Goal: Information Seeking & Learning: Learn about a topic

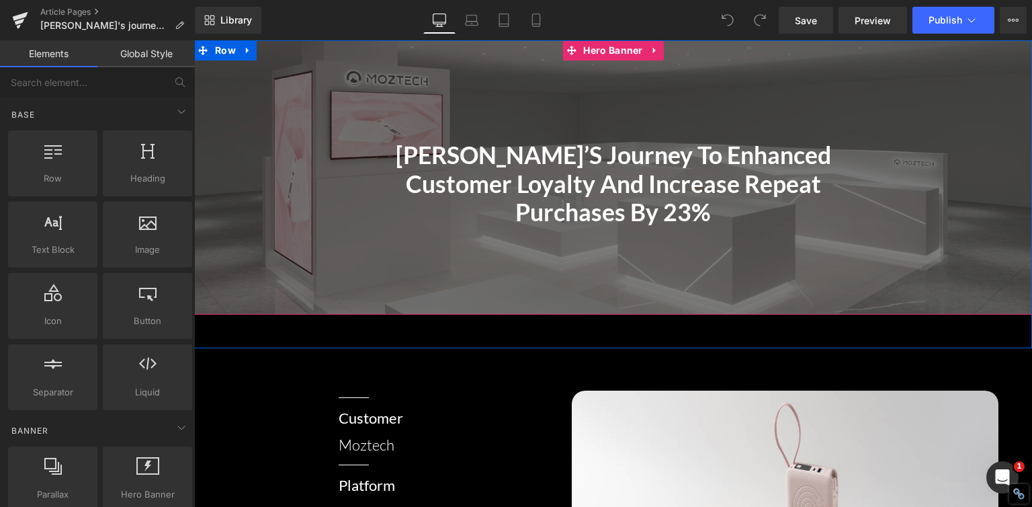
click at [780, 254] on div at bounding box center [613, 177] width 838 height 274
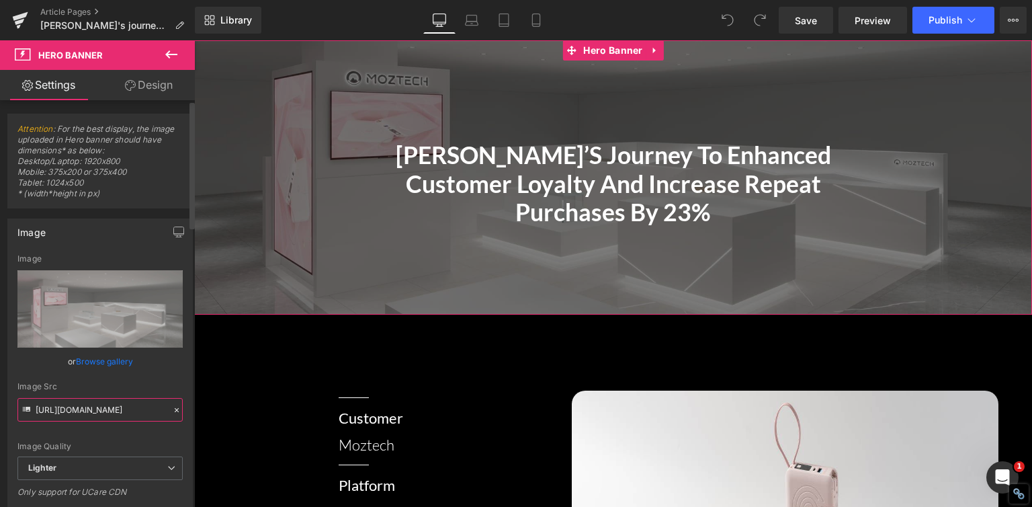
click at [104, 410] on input "[URL][DOMAIN_NAME]" at bounding box center [99, 410] width 165 height 24
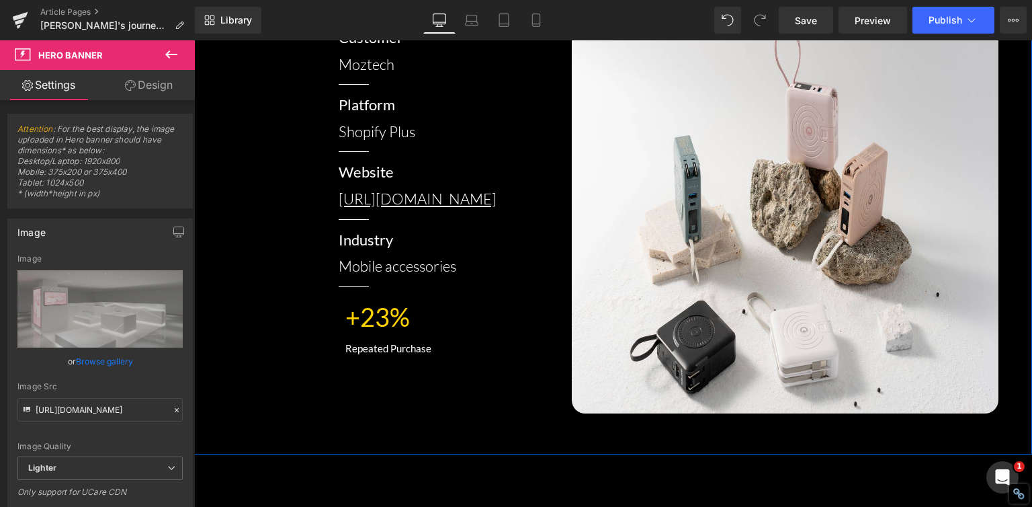
scroll to position [269, 0]
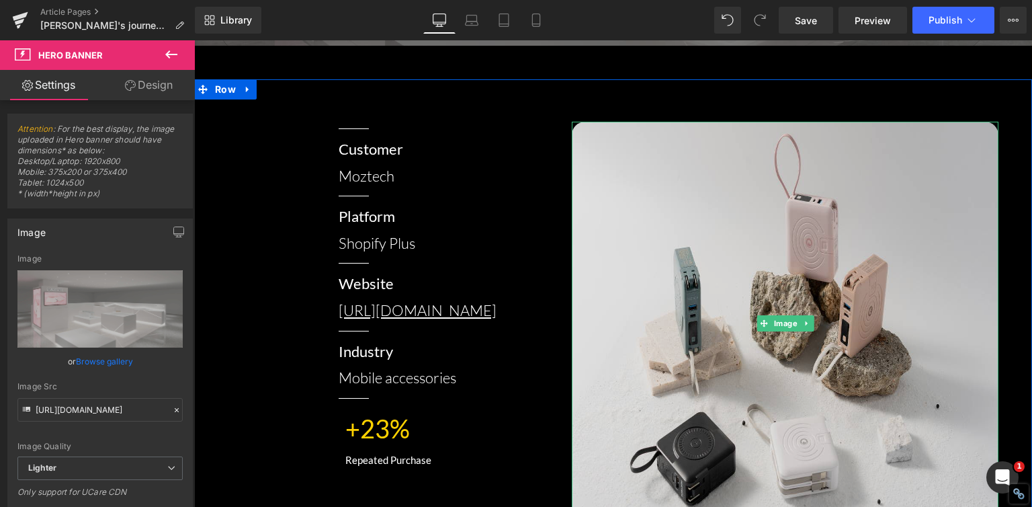
click at [709, 221] on img at bounding box center [785, 323] width 427 height 403
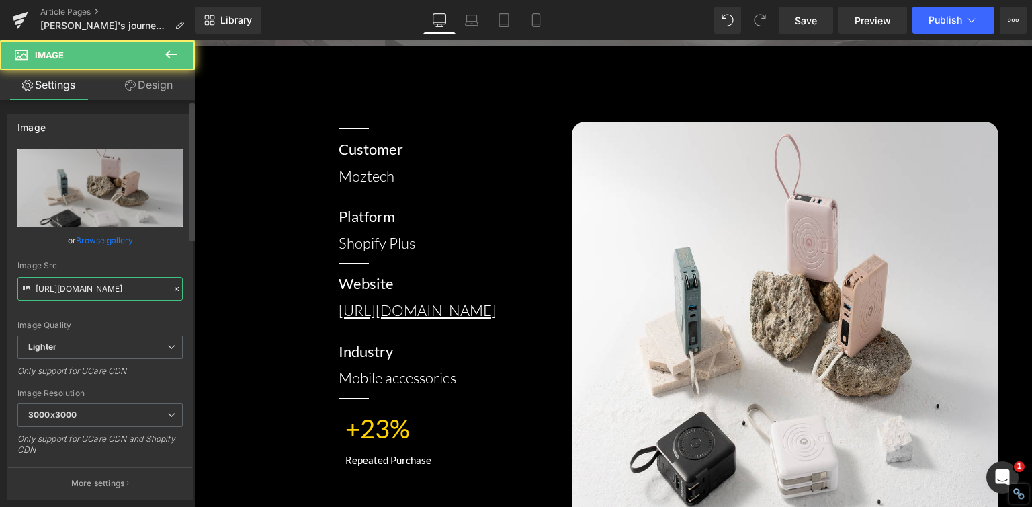
click at [81, 284] on input "[URL][DOMAIN_NAME]" at bounding box center [99, 289] width 165 height 24
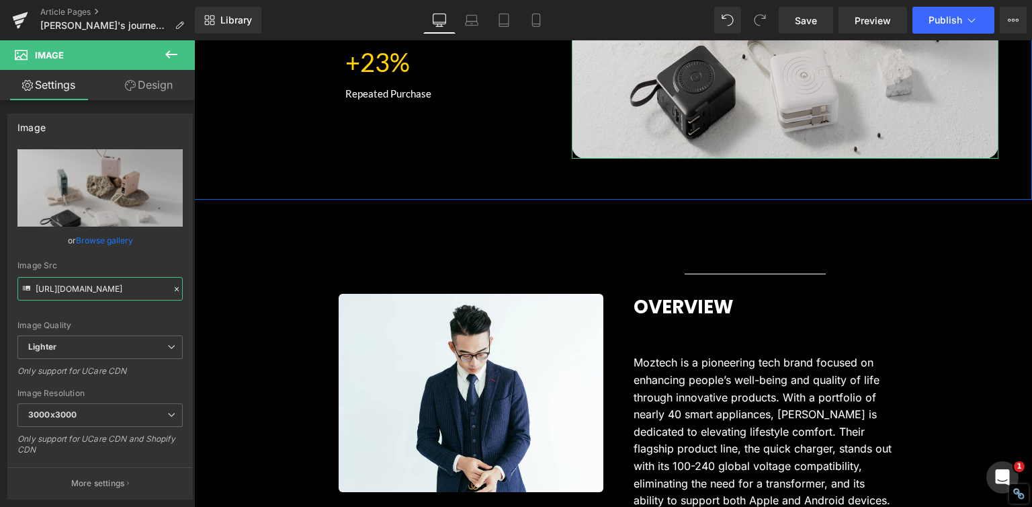
scroll to position [739, 0]
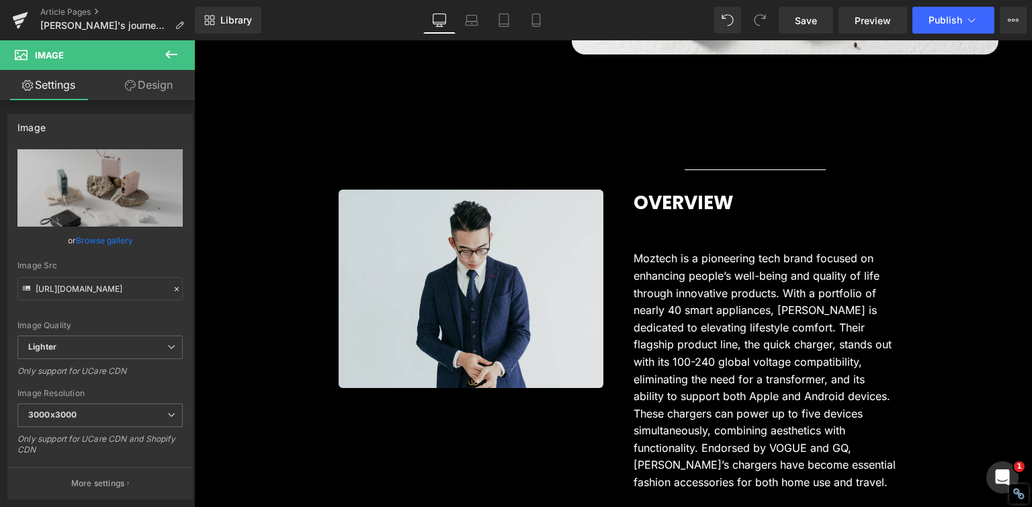
drag, startPoint x: 454, startPoint y: 231, endPoint x: 446, endPoint y: 236, distance: 9.7
click at [454, 231] on img at bounding box center [471, 288] width 265 height 198
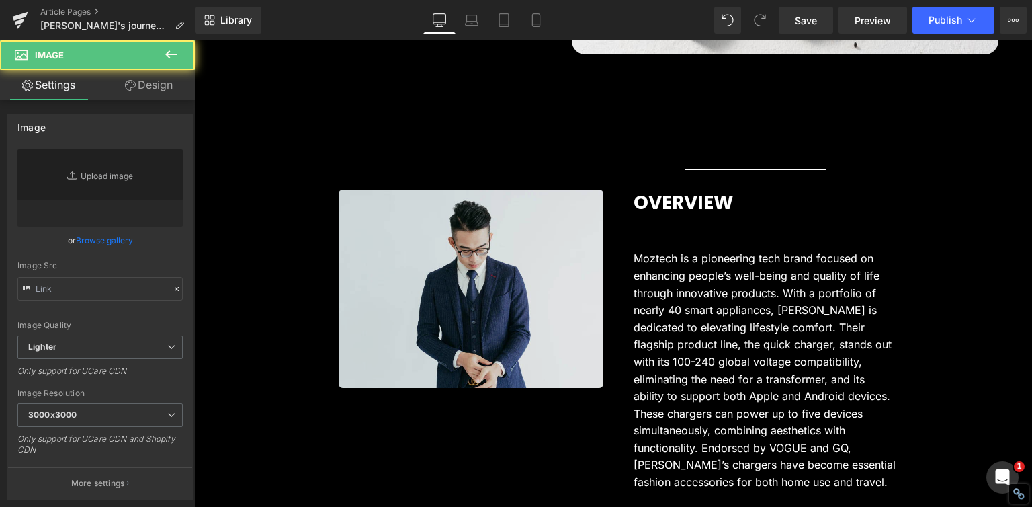
type input "[URL][DOMAIN_NAME]"
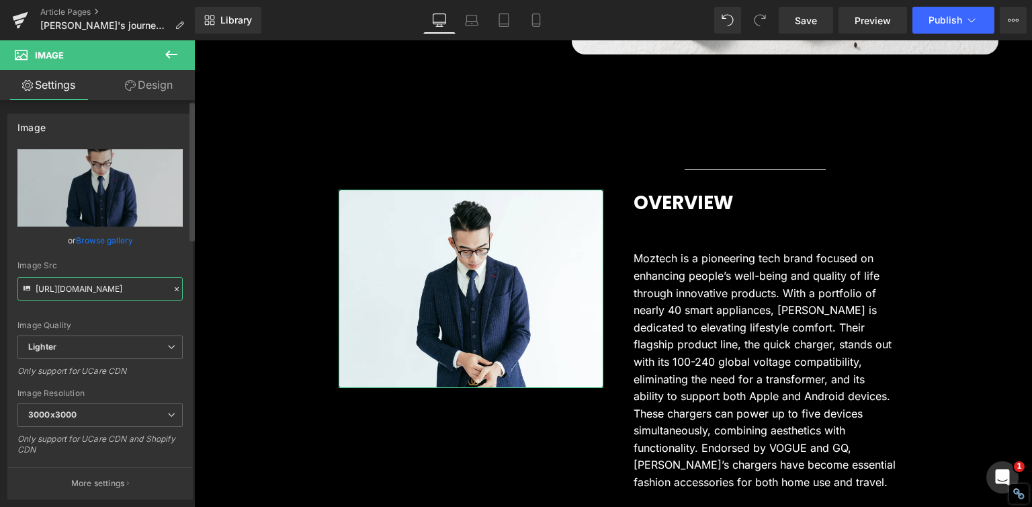
click at [71, 291] on input "[URL][DOMAIN_NAME]" at bounding box center [99, 289] width 165 height 24
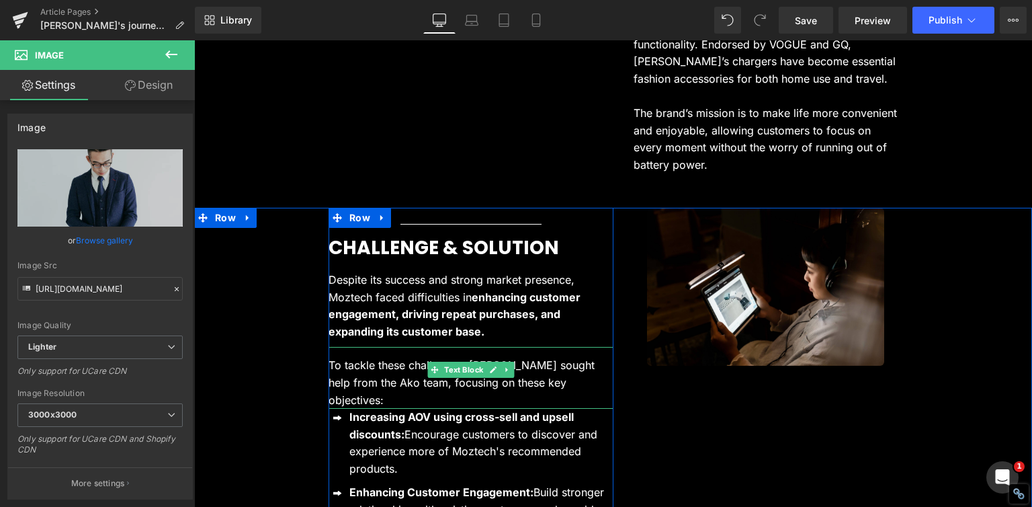
scroll to position [1276, 0]
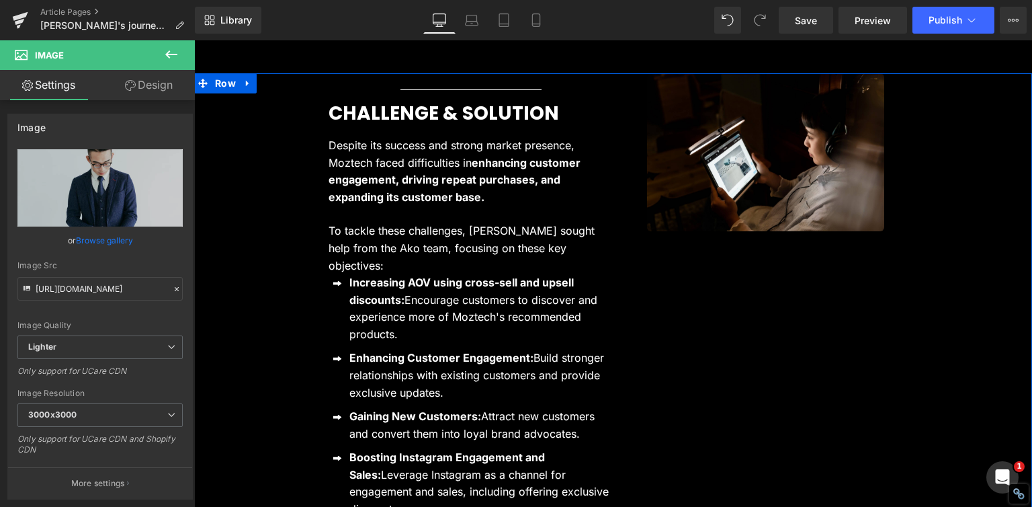
click at [320, 110] on div "Image Row Separator CHALLENGE & SOLUTION Heading Despite its success and strong…" at bounding box center [613, 315] width 838 height 484
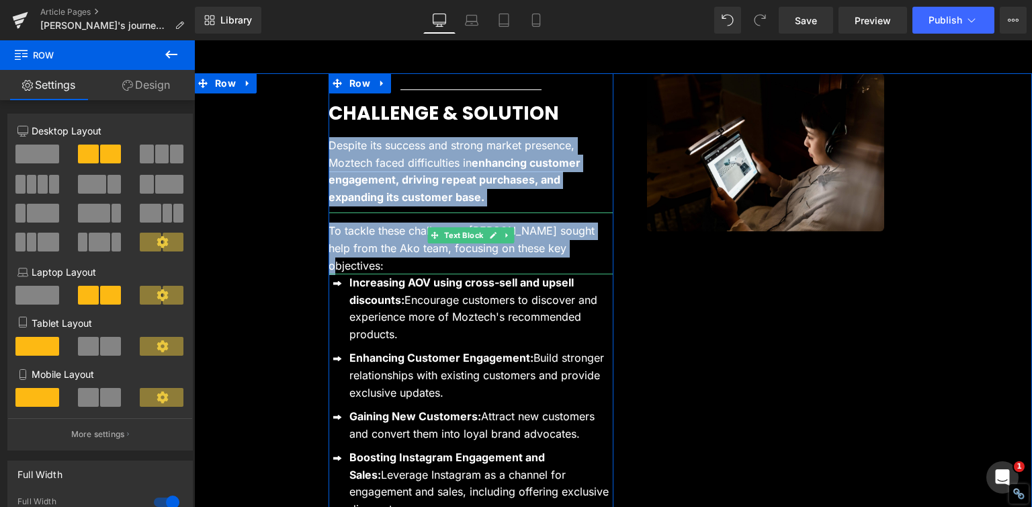
drag, startPoint x: 316, startPoint y: 99, endPoint x: 547, endPoint y: 197, distance: 250.2
click at [547, 197] on div "Image Row Separator CHALLENGE & SOLUTION Heading Despite its success and strong…" at bounding box center [613, 315] width 838 height 484
click at [427, 163] on span at bounding box center [434, 171] width 14 height 16
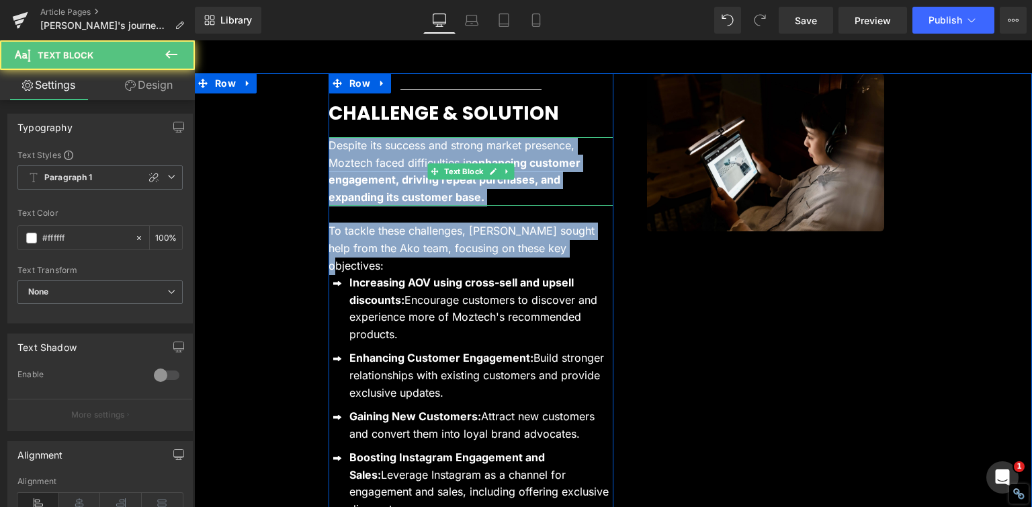
click at [427, 163] on span at bounding box center [434, 171] width 14 height 16
click at [387, 137] on p "Despite its success and strong market presence, Moztech faced difficulties in e…" at bounding box center [471, 171] width 285 height 69
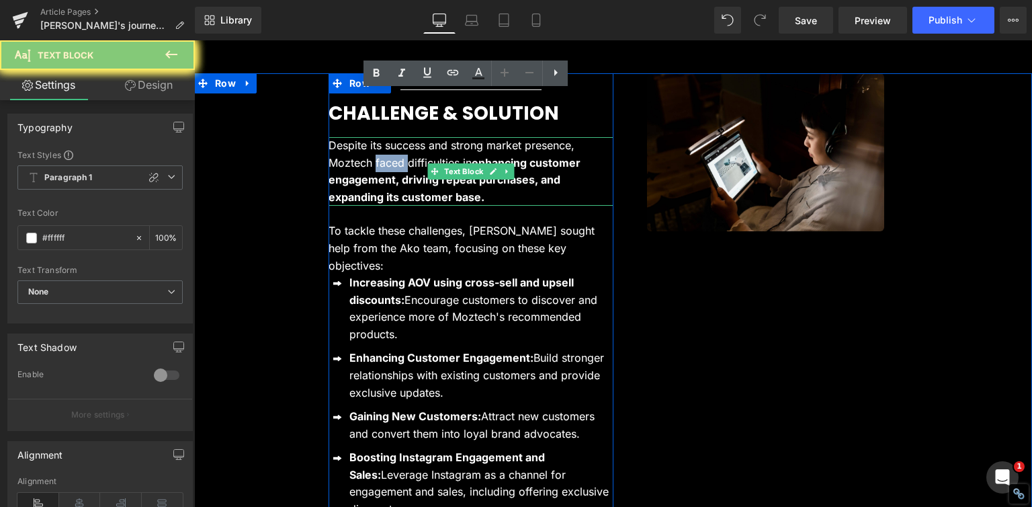
click at [387, 137] on p "Despite its success and strong market presence, Moztech faced difficulties in e…" at bounding box center [471, 171] width 285 height 69
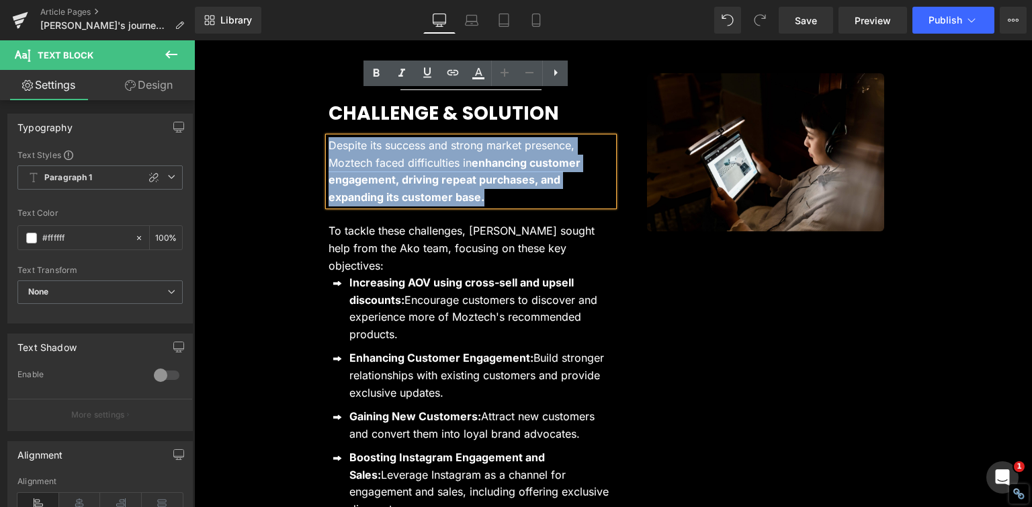
copy p "Despite its success and strong market presence, Moztech faced difficulties in e…"
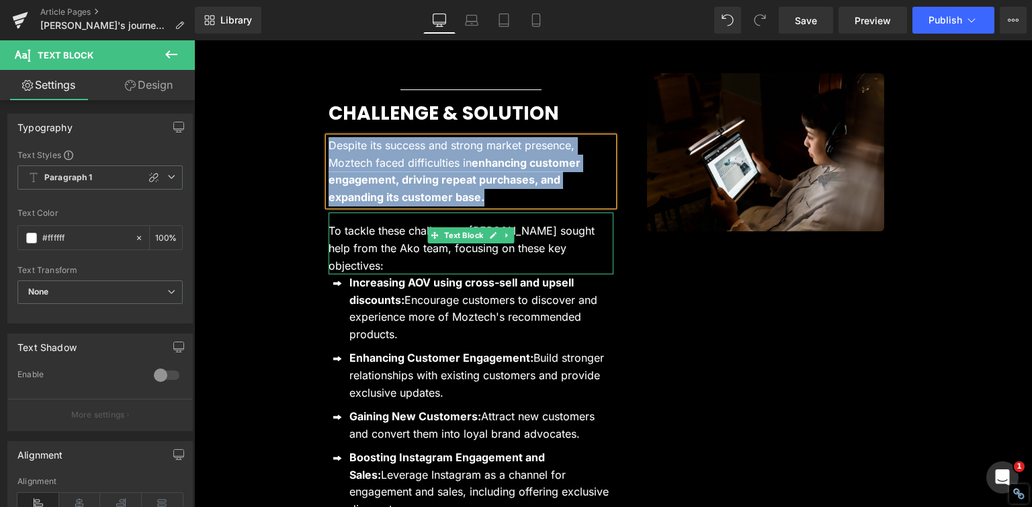
click at [415, 222] on p "To tackle these challenges, [PERSON_NAME] sought help from the Ako team, focusi…" at bounding box center [471, 248] width 285 height 52
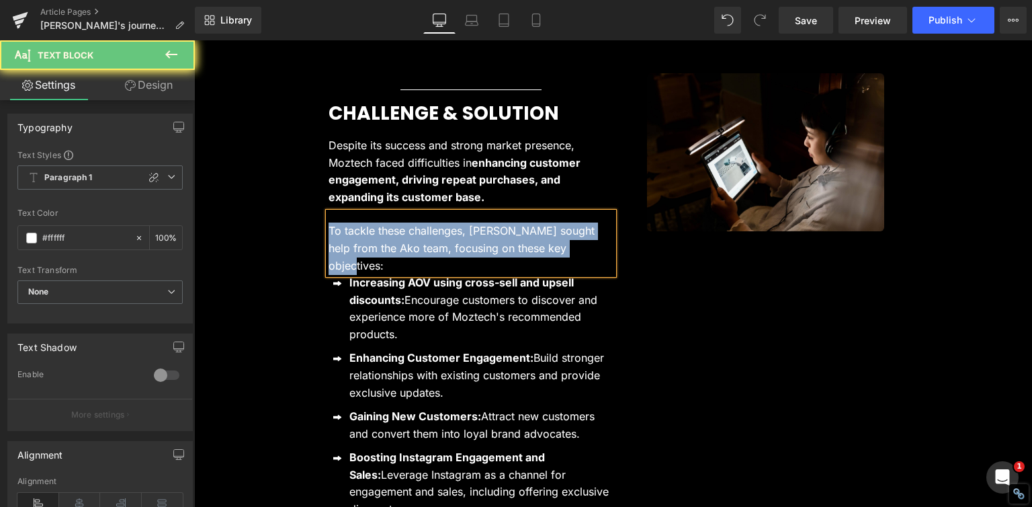
copy p "To tackle these challenges, [PERSON_NAME] sought help from the Ako team, focusi…"
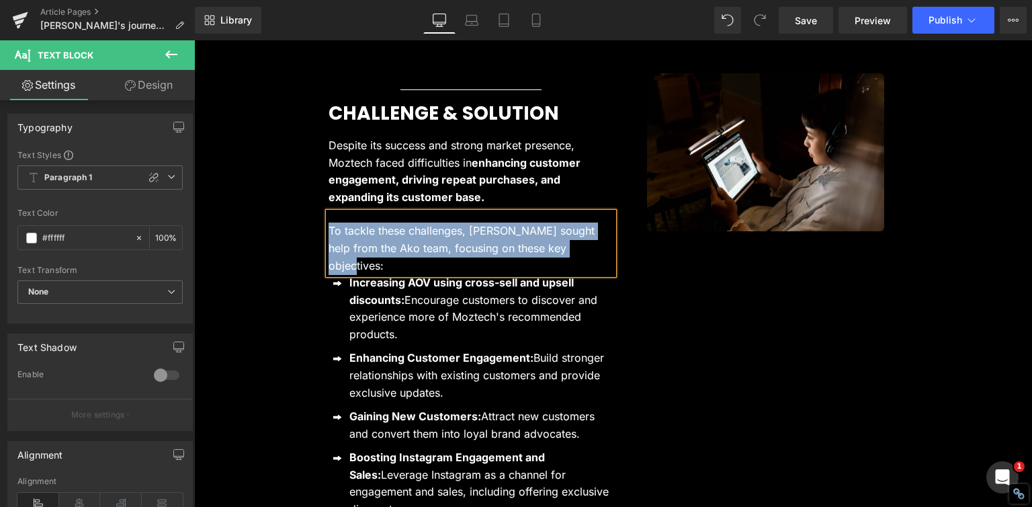
click at [404, 274] on p "Increasing AOV using cross-sell and upsell discounts: Encourage customers to di…" at bounding box center [481, 308] width 264 height 69
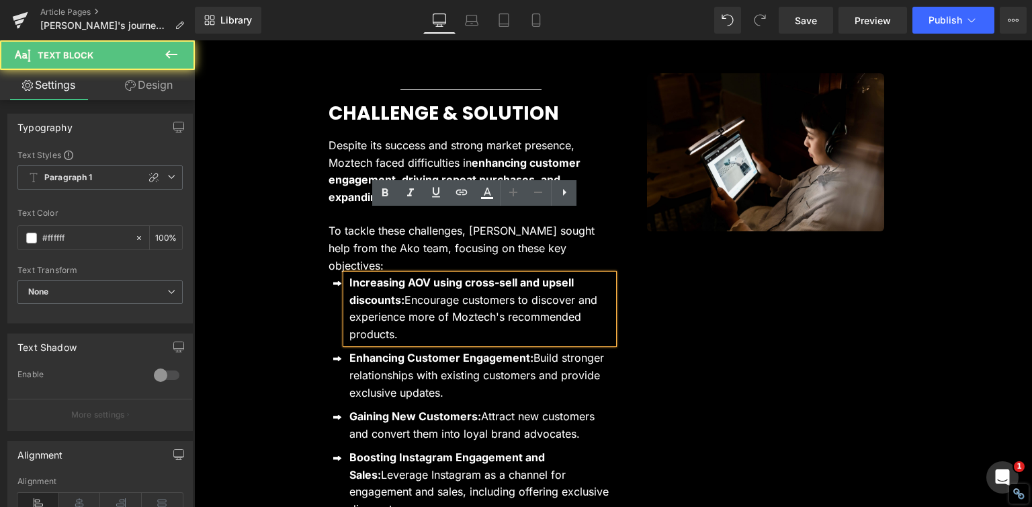
click at [357, 275] on strong "Increasing AOV using cross-sell and upsell discounts:" at bounding box center [461, 290] width 224 height 31
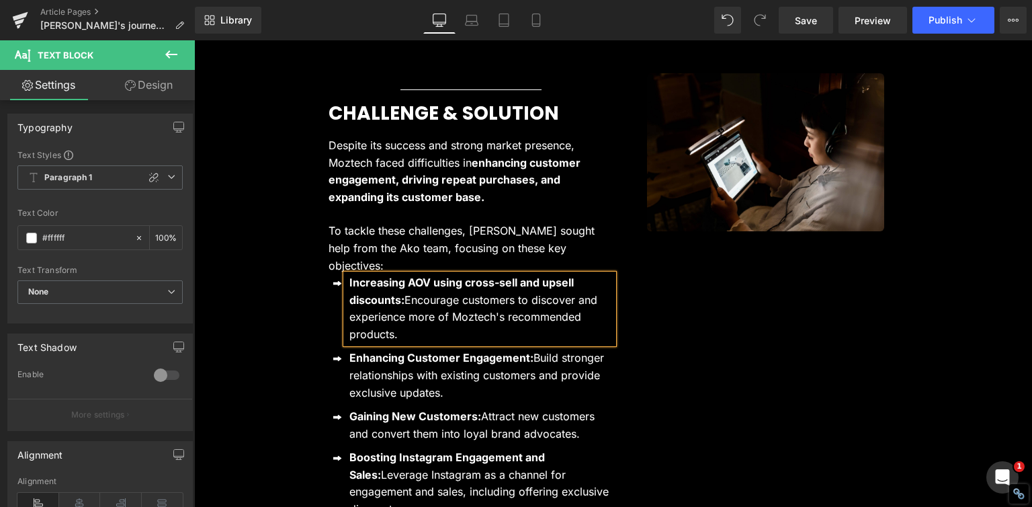
copy p "Increasing AOV using cross-sell and upsell discounts: Encourage customers to di…"
click at [380, 156] on strong "enhancing customer engagement, driving repeat purchases, and expanding its cust…" at bounding box center [455, 180] width 252 height 48
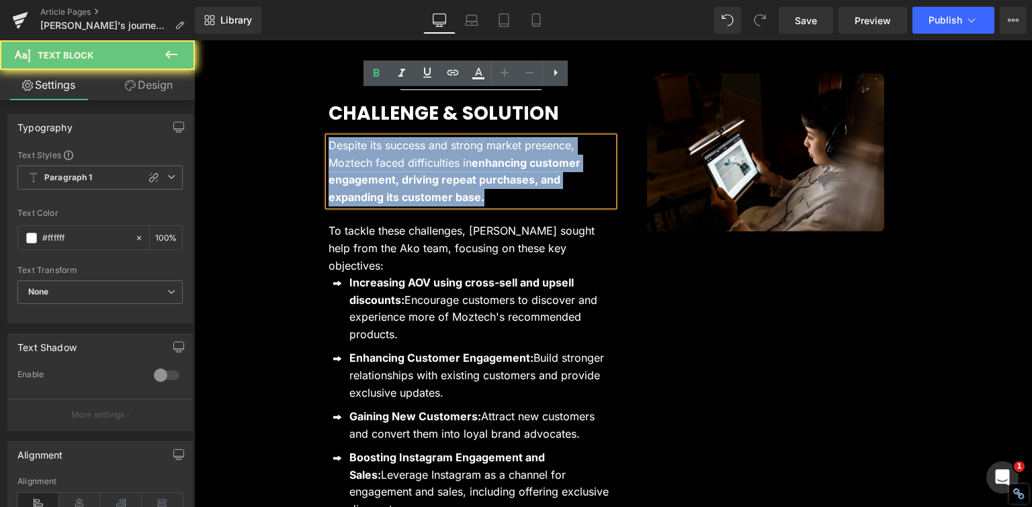
click at [380, 156] on strong "enhancing customer engagement, driving repeat purchases, and expanding its cust…" at bounding box center [455, 180] width 252 height 48
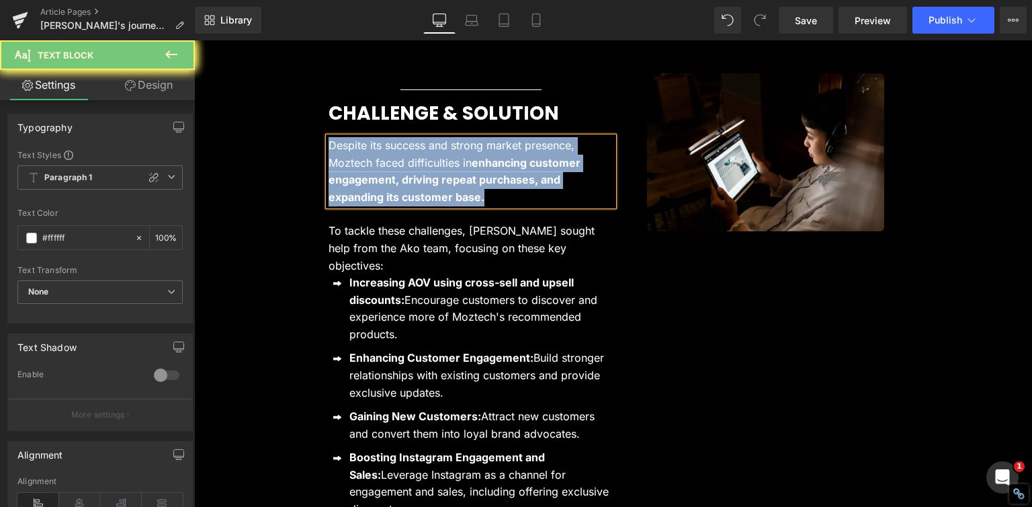
copy p "Despite its success and strong market presence, Moztech faced difficulties in e…"
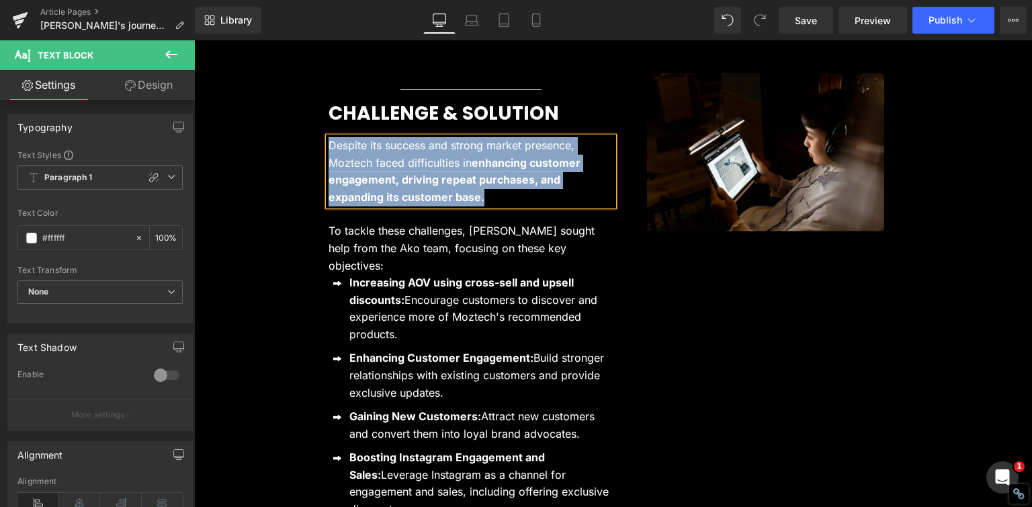
click at [269, 211] on div "Image Row Separator CHALLENGE & SOLUTION Heading Despite its success and strong…" at bounding box center [613, 315] width 838 height 484
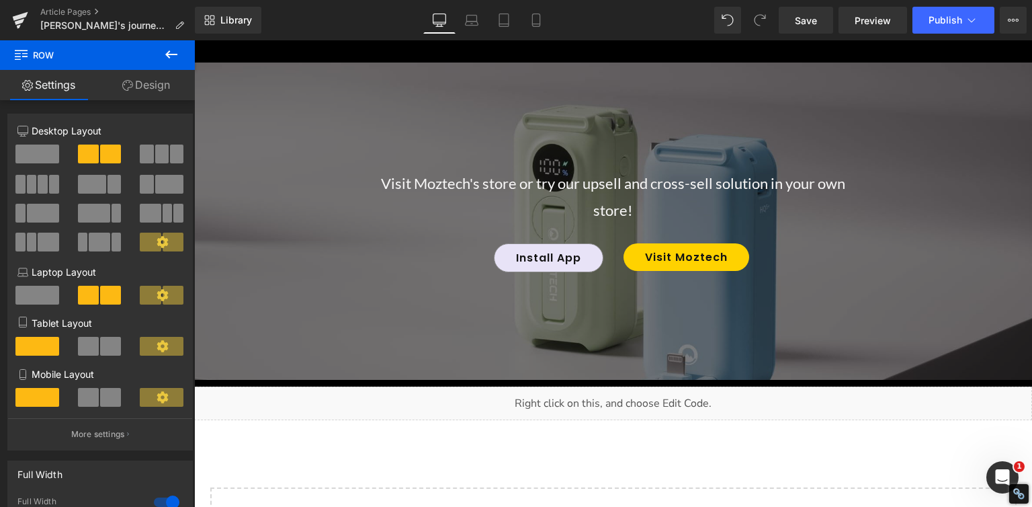
scroll to position [3762, 0]
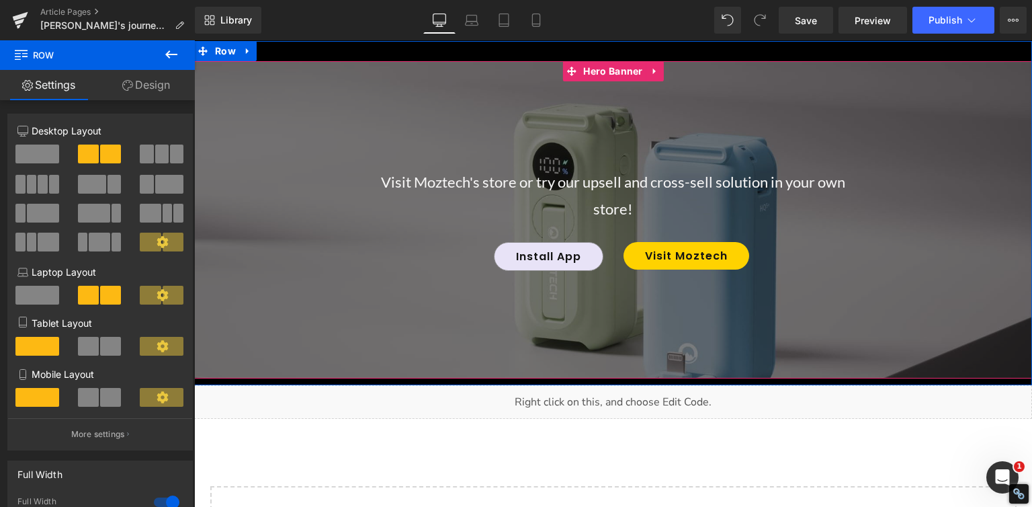
click at [338, 204] on div at bounding box center [613, 219] width 838 height 317
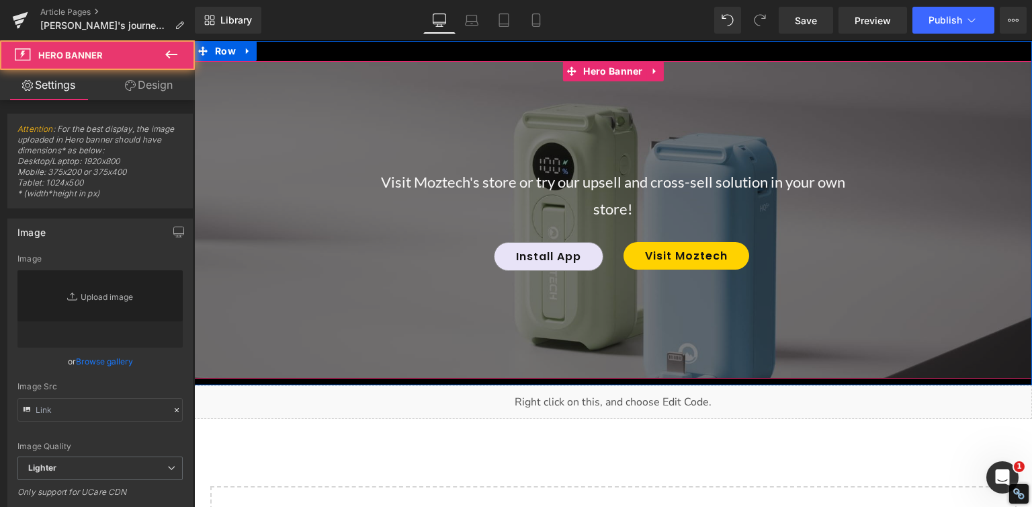
type input "[URL][DOMAIN_NAME]"
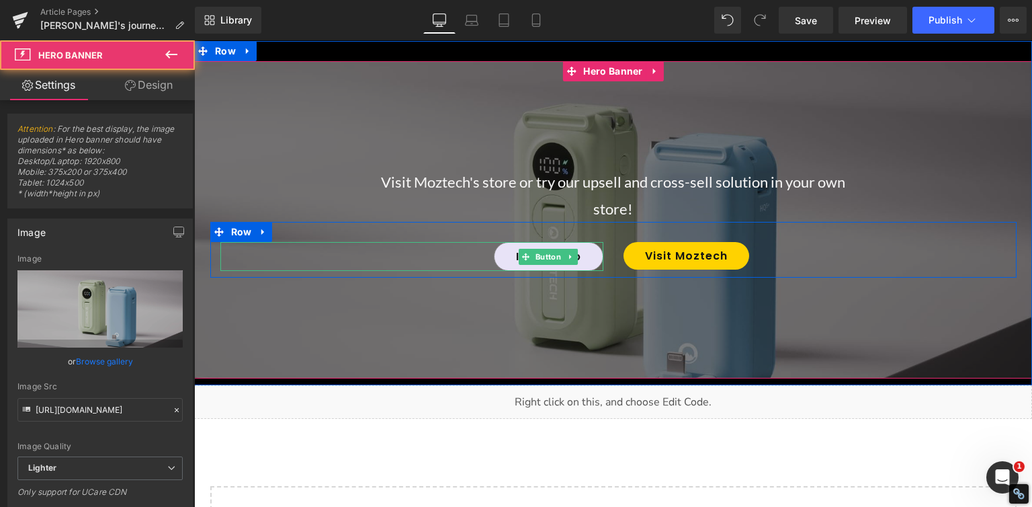
click at [365, 242] on div "Install App" at bounding box center [411, 256] width 383 height 29
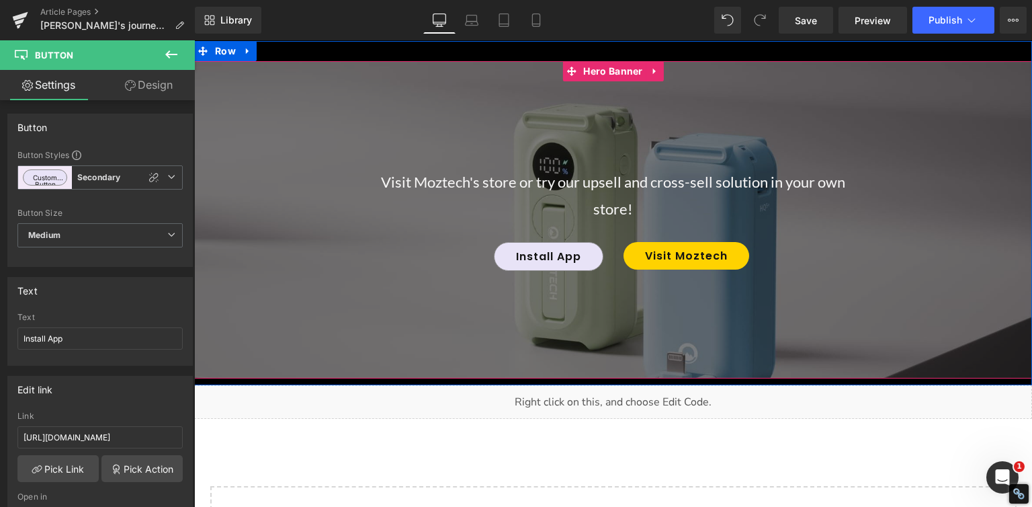
click at [338, 233] on div at bounding box center [613, 219] width 838 height 317
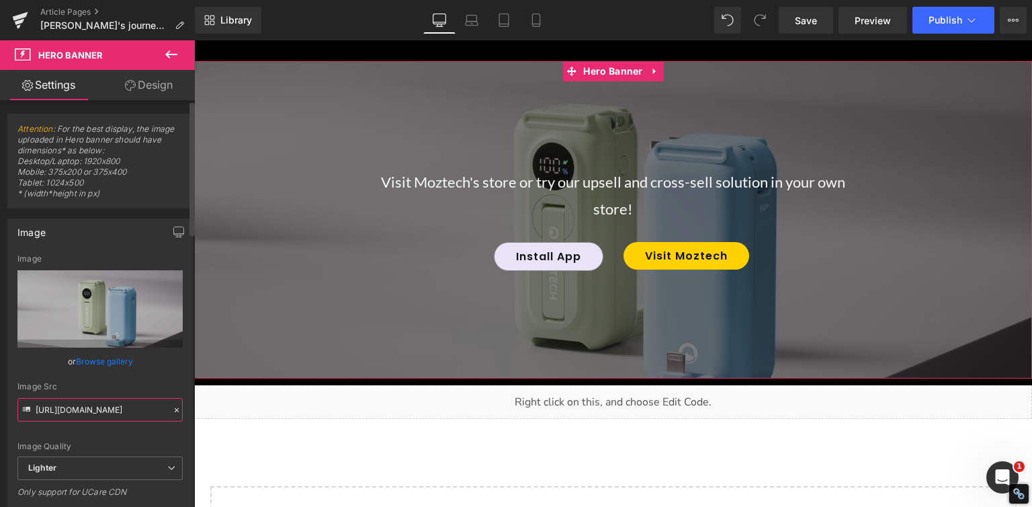
click at [111, 410] on input "[URL][DOMAIN_NAME]" at bounding box center [99, 410] width 165 height 24
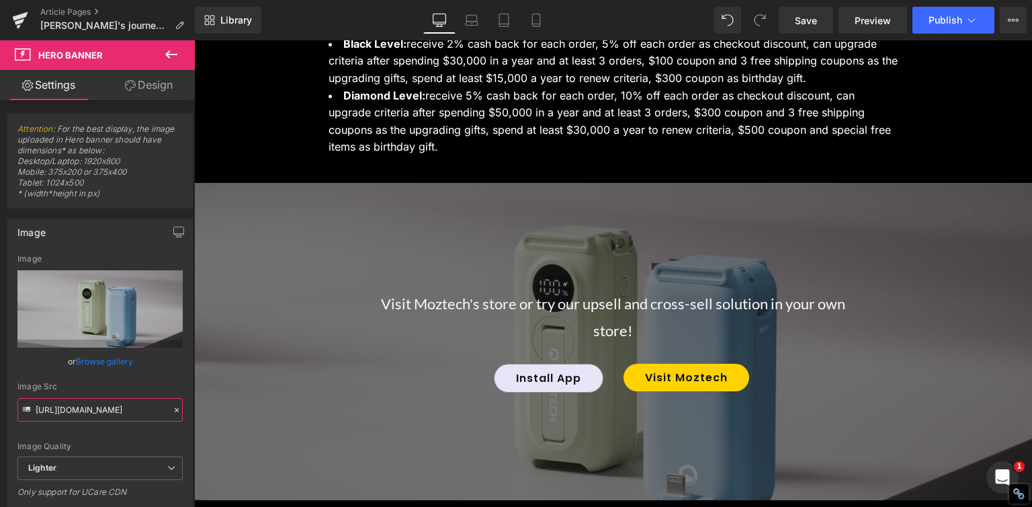
scroll to position [3628, 0]
